Goal: Find specific page/section: Find specific page/section

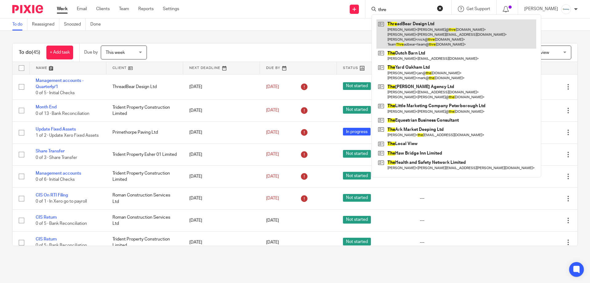
type input "thre"
click at [414, 37] on link at bounding box center [457, 33] width 160 height 29
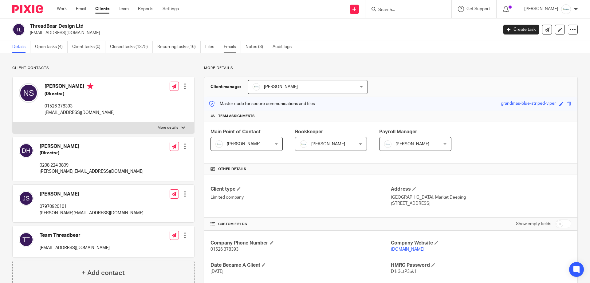
click at [230, 50] on link "Emails" at bounding box center [232, 47] width 17 height 12
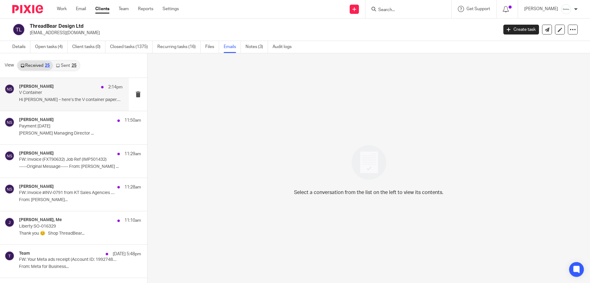
click at [70, 105] on div "[PERSON_NAME] 2:14pm V Container Hi [PERSON_NAME] – here’s the V container pape…" at bounding box center [71, 94] width 104 height 21
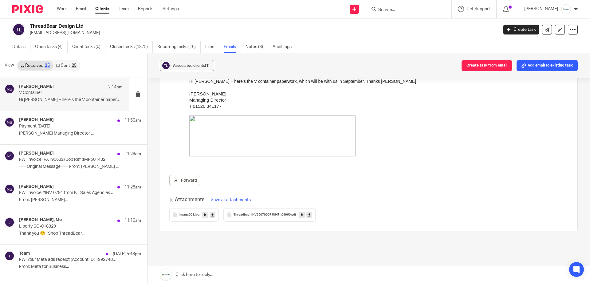
scroll to position [93, 0]
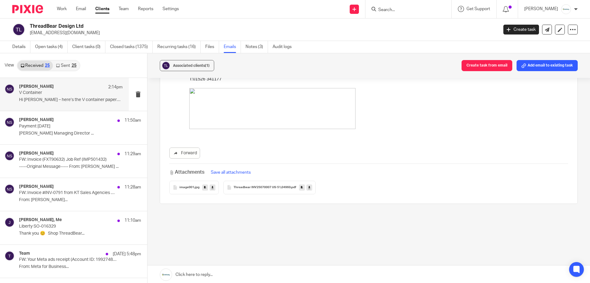
click at [263, 185] on span "Threadbear INV25070007 US-51,04960" at bounding box center [262, 187] width 57 height 4
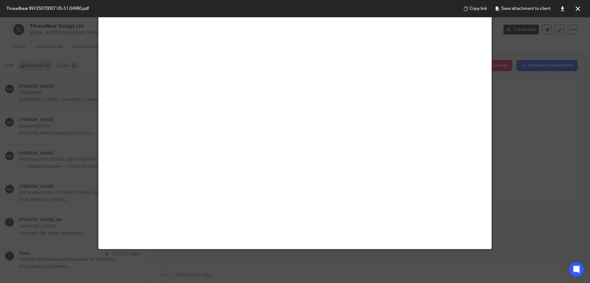
scroll to position [0, 0]
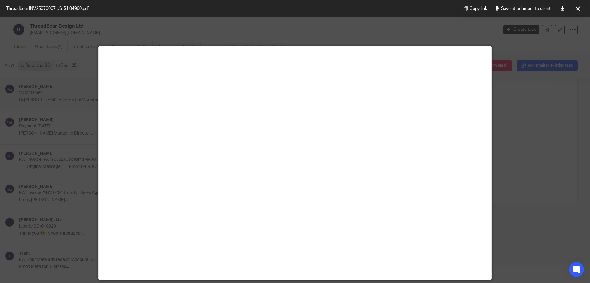
click at [409, 161] on main at bounding box center [295, 162] width 393 height 233
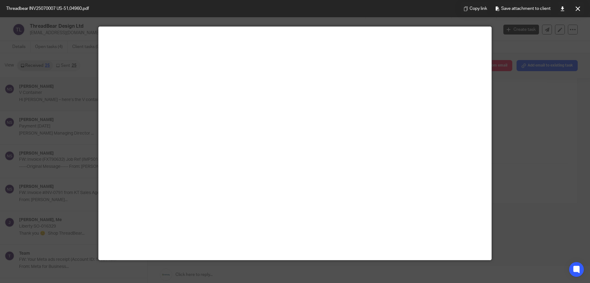
scroll to position [31, 0]
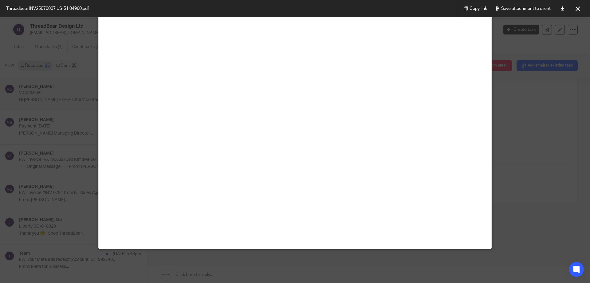
click at [513, 126] on div at bounding box center [295, 141] width 590 height 283
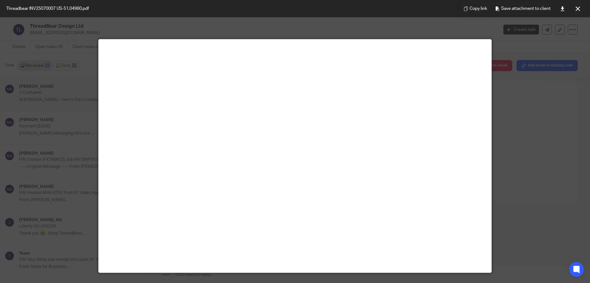
scroll to position [0, 0]
